Goal: Information Seeking & Learning: Understand process/instructions

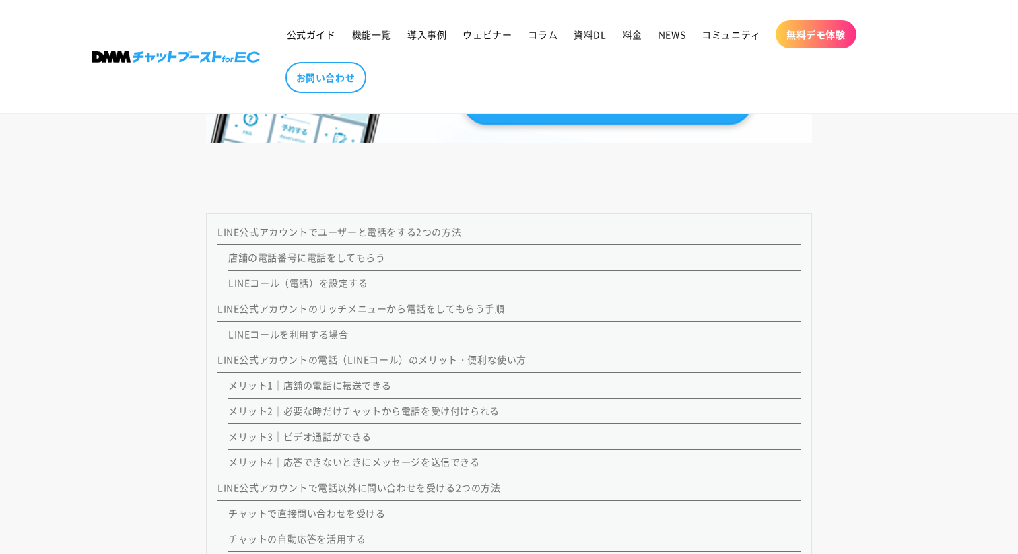
scroll to position [1180, 0]
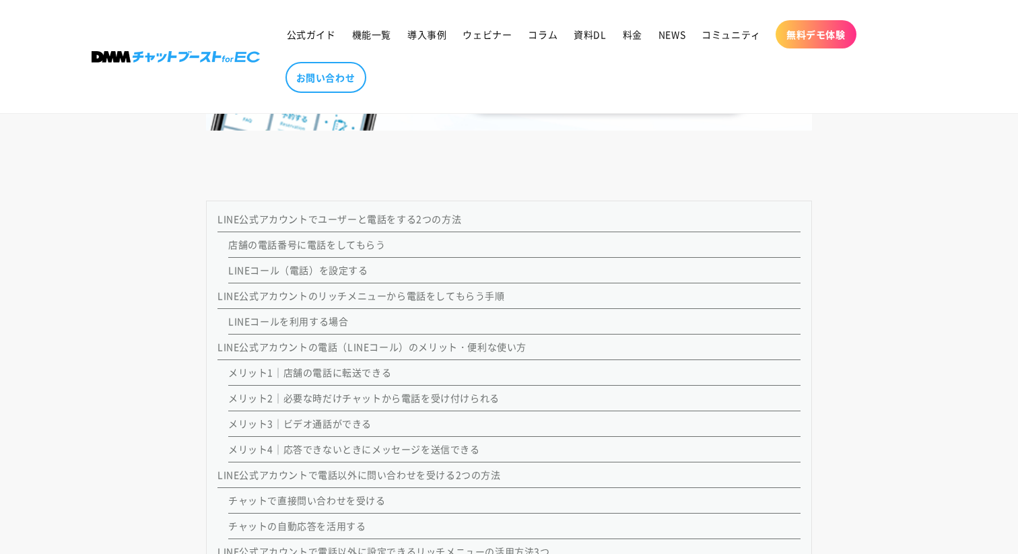
click at [395, 223] on link "LINE公式アカウントでユーザーと電話をする2つの方法" at bounding box center [339, 218] width 244 height 13
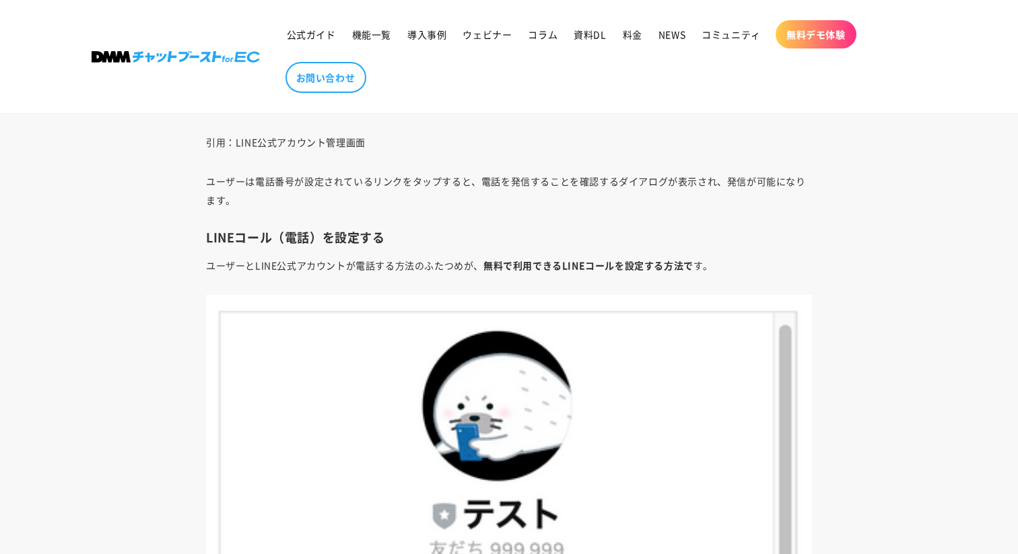
scroll to position [3769, 0]
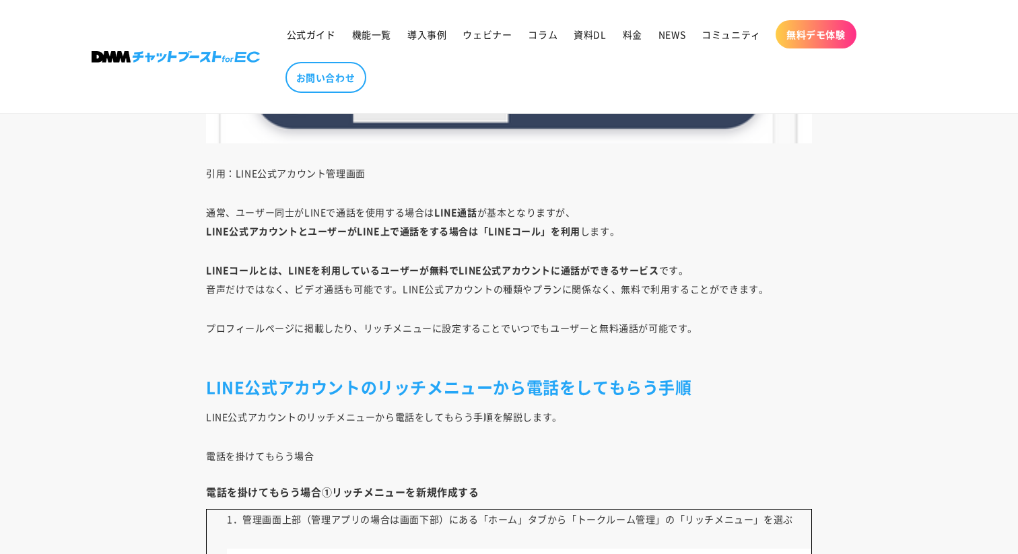
scroll to position [1180, 0]
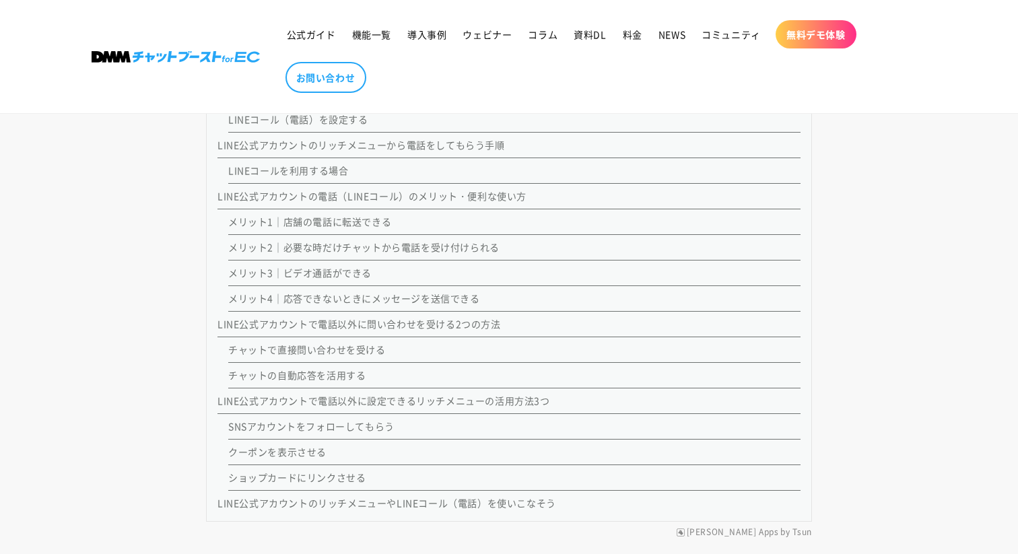
scroll to position [1326, 0]
click at [328, 220] on link "メリット1｜店舗の電話に転送できる" at bounding box center [309, 225] width 163 height 13
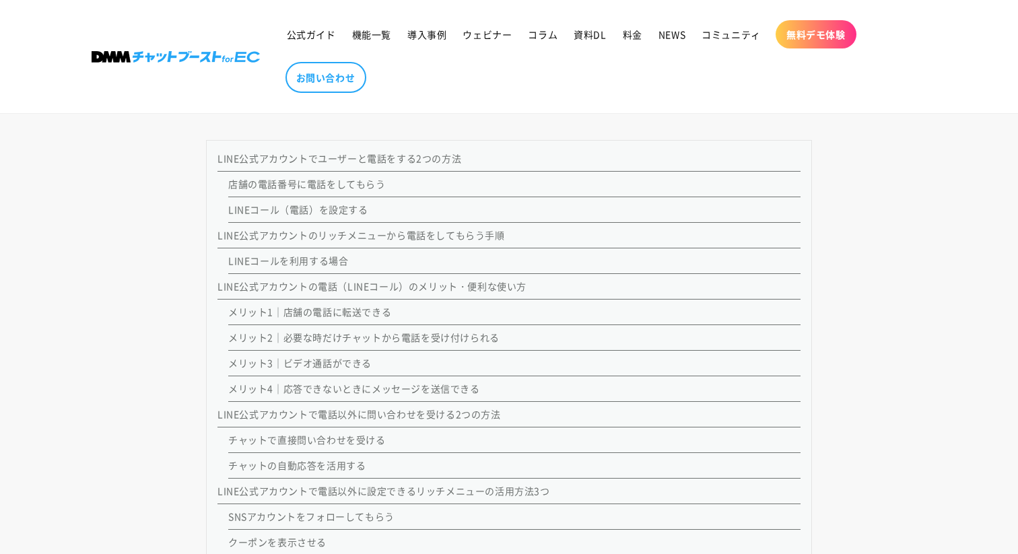
scroll to position [1213, 0]
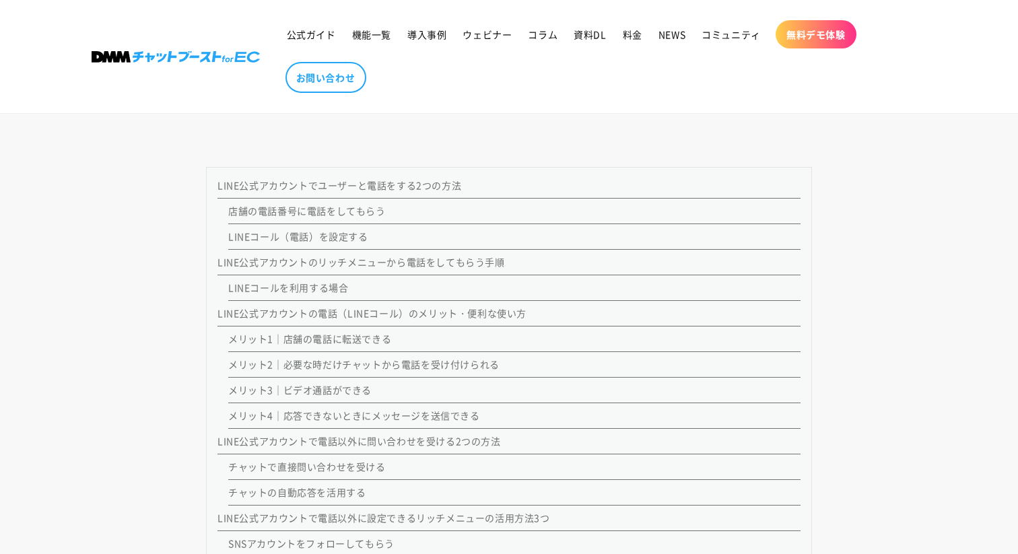
click at [310, 207] on link "店舗の電話番号に電話をしてもらう" at bounding box center [306, 210] width 157 height 13
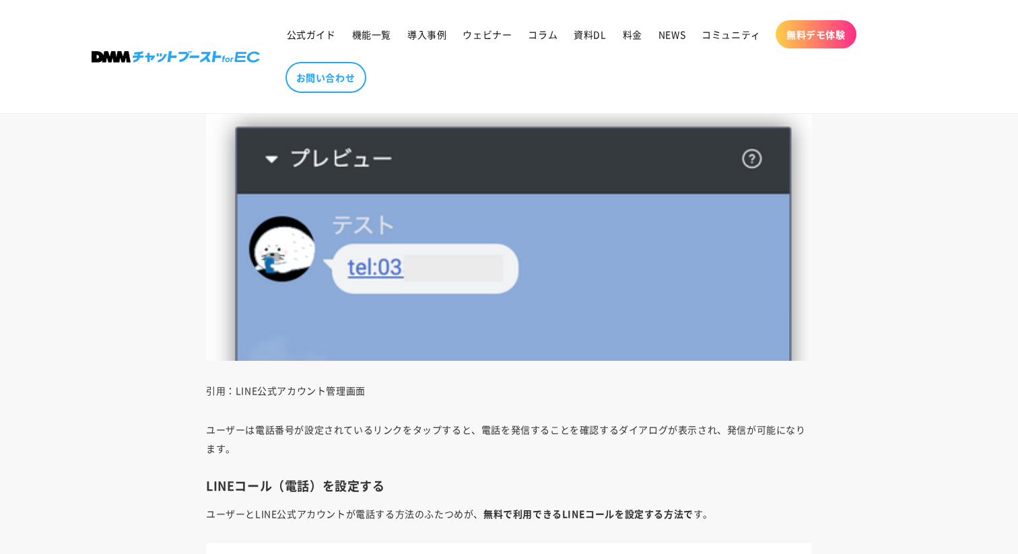
scroll to position [3520, 0]
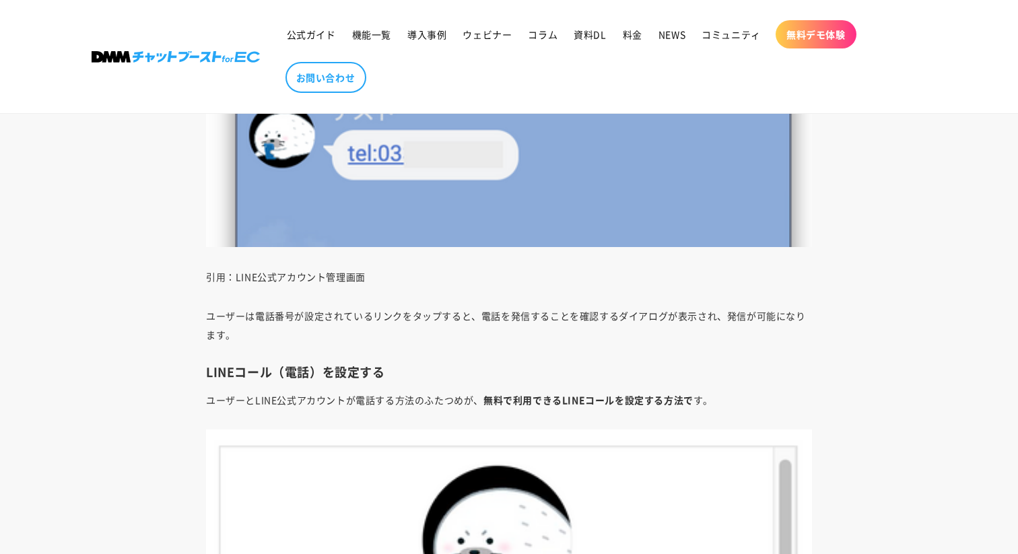
scroll to position [1213, 0]
